Goal: Task Accomplishment & Management: Use online tool/utility

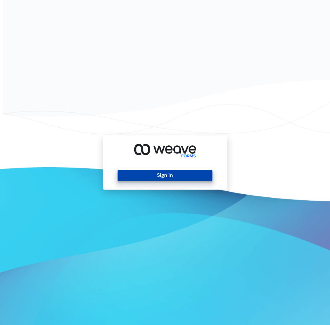
click at [143, 176] on button "Sign In" at bounding box center [164, 175] width 95 height 11
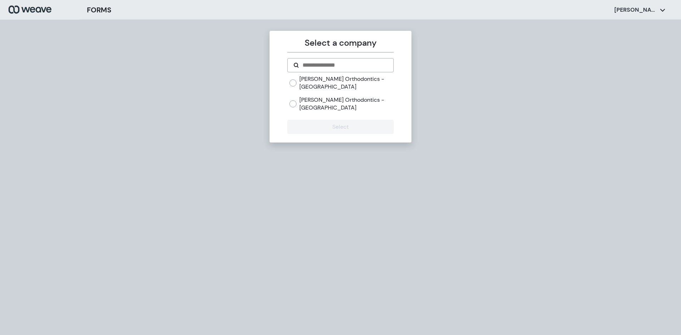
click at [326, 100] on label "[PERSON_NAME] Orthodontics - [GEOGRAPHIC_DATA]" at bounding box center [346, 103] width 94 height 15
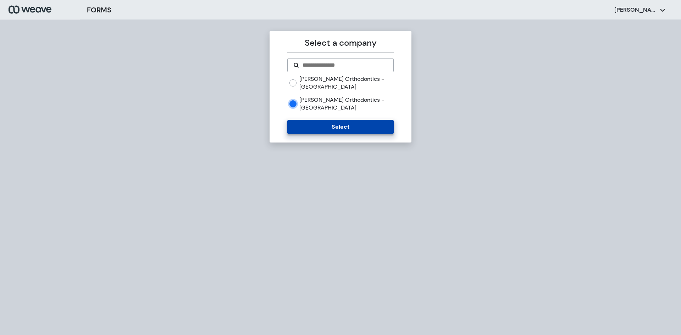
click at [329, 125] on button "Select" at bounding box center [340, 127] width 106 height 14
